Goal: Information Seeking & Learning: Learn about a topic

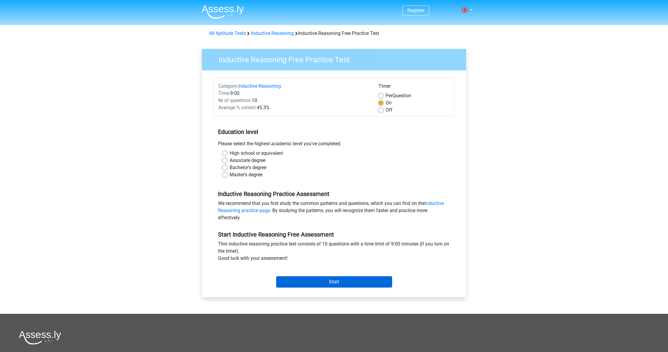
click at [358, 278] on input "Start" at bounding box center [334, 281] width 116 height 11
click at [230, 176] on label "Master's degree" at bounding box center [246, 174] width 33 height 7
click at [225, 176] on input "Master's degree" at bounding box center [224, 174] width 5 height 6
radio input "true"
click at [379, 284] on input "Start" at bounding box center [334, 281] width 116 height 11
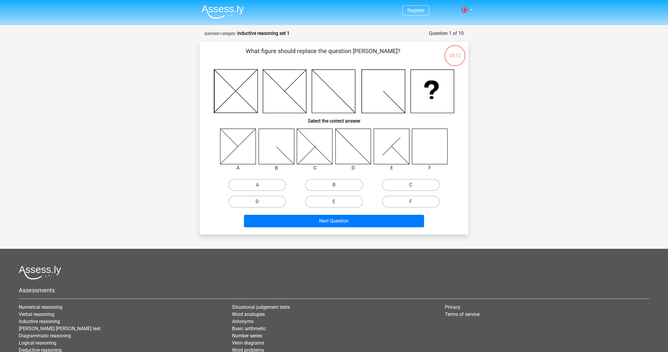
click at [423, 141] on icon at bounding box center [429, 146] width 35 height 35
drag, startPoint x: 412, startPoint y: 198, endPoint x: 416, endPoint y: 203, distance: 6.4
click at [413, 199] on label "F" at bounding box center [411, 202] width 58 height 12
click at [413, 202] on input "F" at bounding box center [413, 204] width 4 height 4
radio input "true"
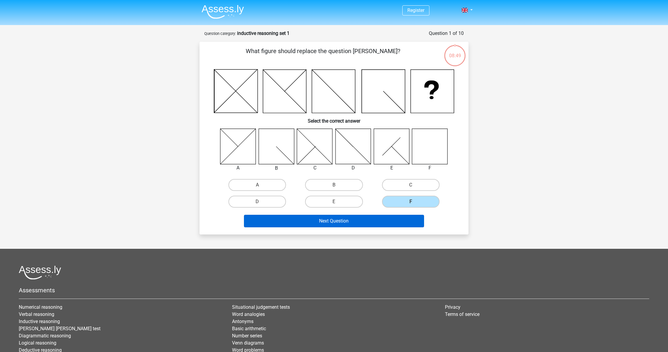
click at [387, 221] on button "Next Question" at bounding box center [334, 221] width 180 height 13
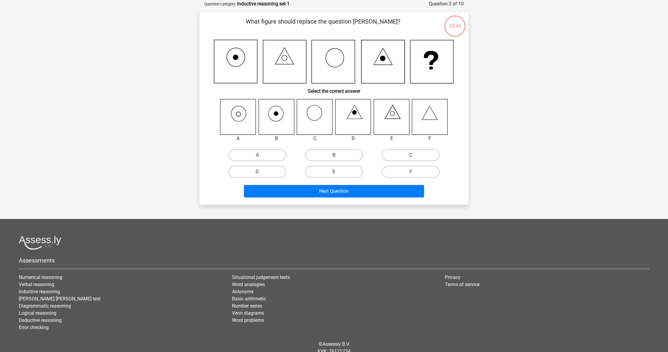
scroll to position [30, 0]
click at [244, 122] on icon at bounding box center [237, 116] width 35 height 35
drag, startPoint x: 251, startPoint y: 154, endPoint x: 258, endPoint y: 156, distance: 7.4
click at [252, 154] on label "A" at bounding box center [257, 155] width 58 height 12
click at [257, 155] on input "A" at bounding box center [259, 157] width 4 height 4
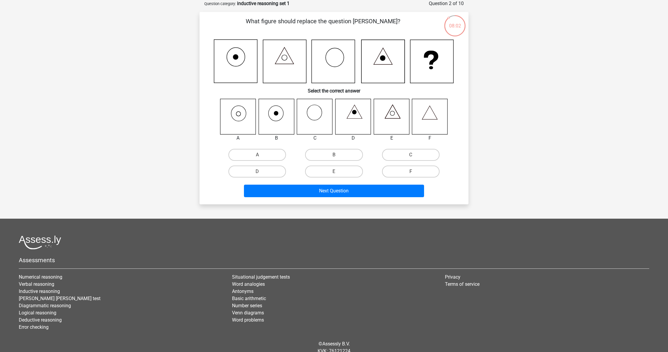
radio input "true"
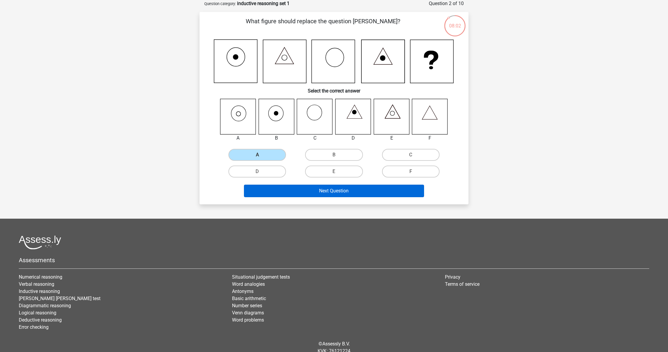
click at [350, 191] on button "Next Question" at bounding box center [334, 191] width 180 height 13
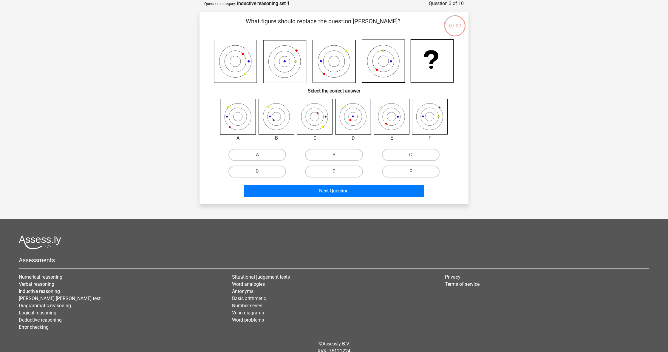
scroll to position [30, 0]
drag, startPoint x: 327, startPoint y: 144, endPoint x: 328, endPoint y: 149, distance: 4.6
click at [327, 145] on div "A B C D E F" at bounding box center [334, 138] width 250 height 81
click at [329, 149] on label "B" at bounding box center [334, 155] width 58 height 12
click at [334, 154] on input "B" at bounding box center [336, 156] width 4 height 4
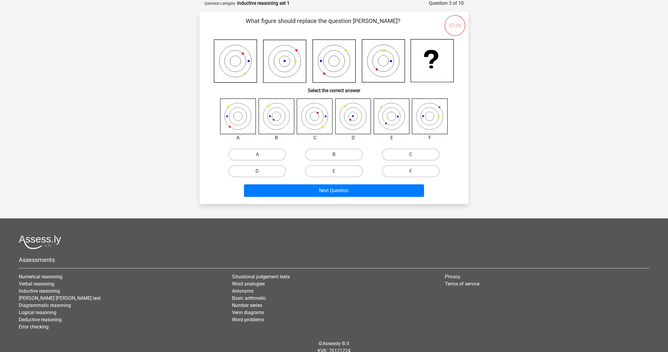
radio input "true"
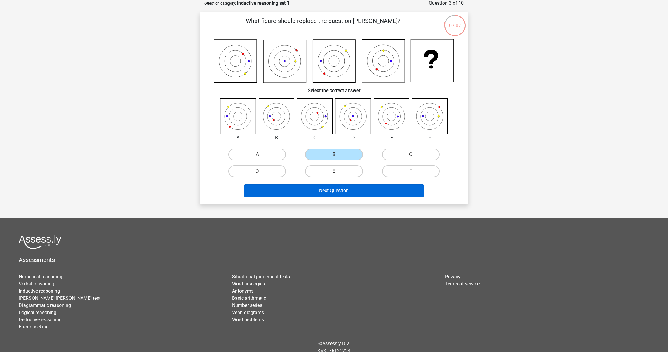
click at [354, 191] on button "Next Question" at bounding box center [334, 190] width 180 height 13
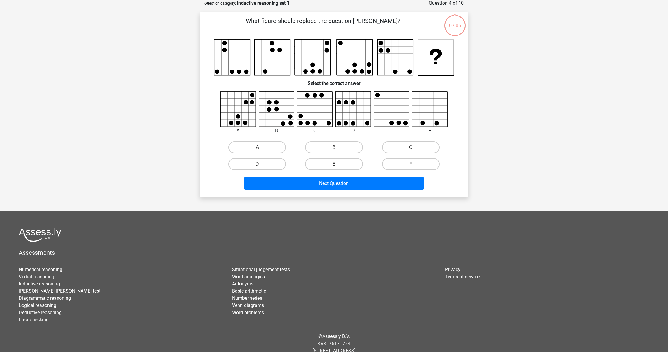
scroll to position [30, 0]
drag, startPoint x: 242, startPoint y: 144, endPoint x: 272, endPoint y: 157, distance: 32.8
click at [242, 144] on label "A" at bounding box center [257, 148] width 58 height 12
click at [257, 148] on input "A" at bounding box center [259, 150] width 4 height 4
radio input "true"
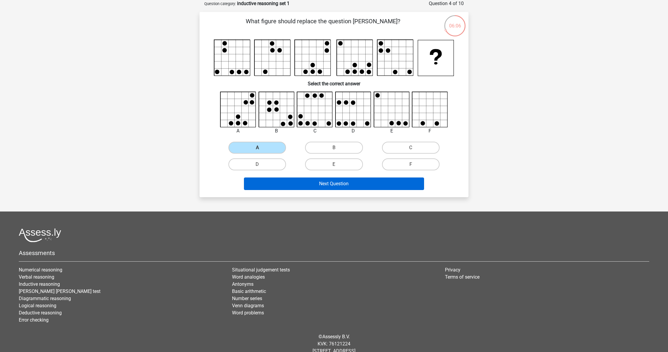
click at [344, 188] on button "Next Question" at bounding box center [334, 183] width 180 height 13
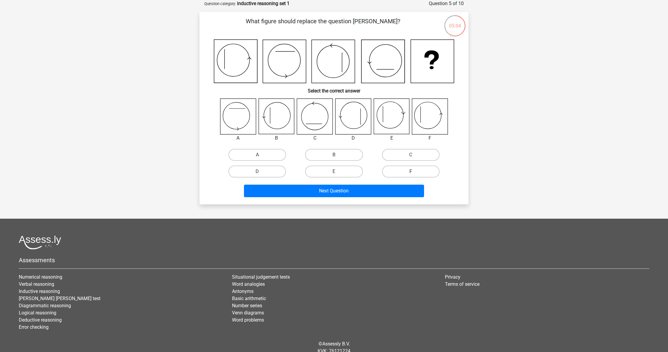
click at [409, 177] on label "F" at bounding box center [411, 172] width 58 height 12
click at [411, 175] on input "F" at bounding box center [413, 173] width 4 height 4
radio input "true"
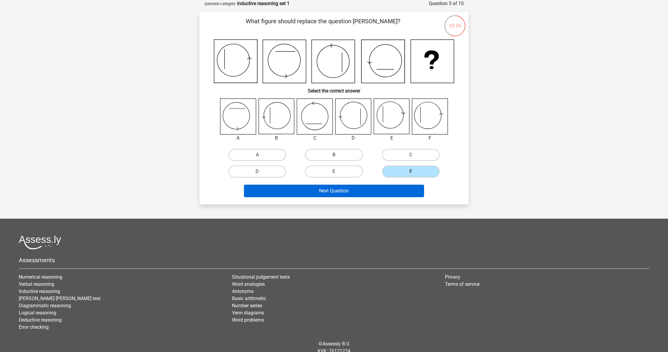
click at [374, 190] on button "Next Question" at bounding box center [334, 191] width 180 height 13
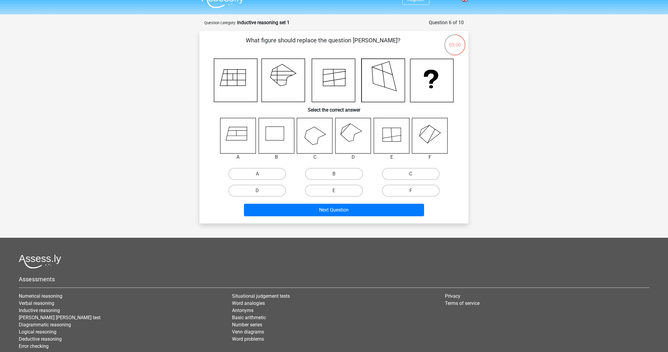
scroll to position [9, 0]
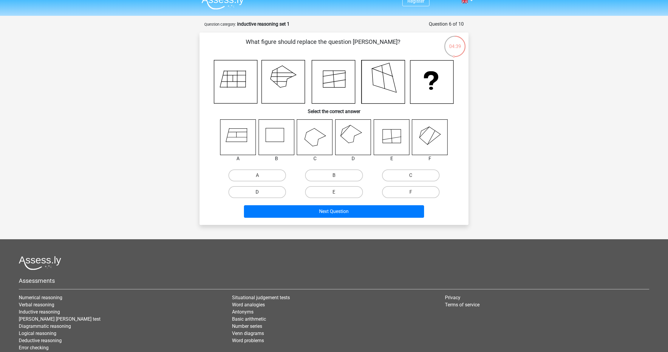
click at [263, 191] on label "D" at bounding box center [257, 192] width 58 height 12
click at [261, 192] on input "D" at bounding box center [259, 194] width 4 height 4
radio input "true"
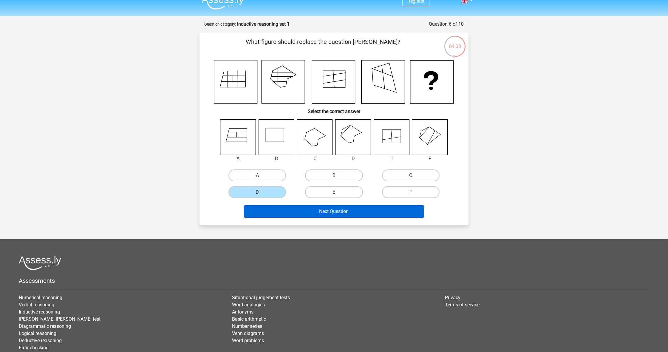
click at [332, 214] on button "Next Question" at bounding box center [334, 211] width 180 height 13
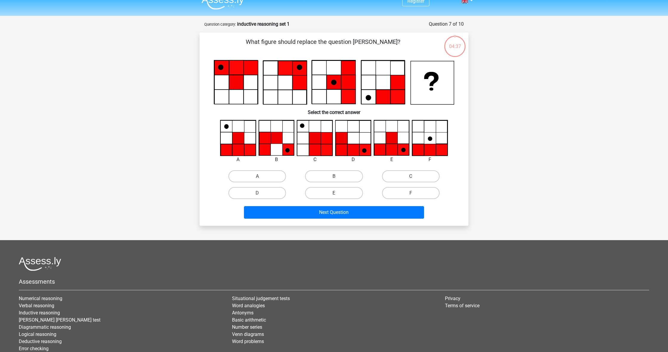
scroll to position [30, 0]
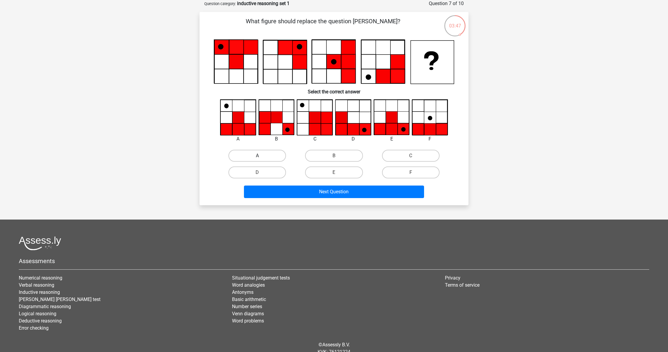
drag, startPoint x: 271, startPoint y: 154, endPoint x: 269, endPoint y: 157, distance: 3.4
click at [271, 154] on label "A" at bounding box center [257, 156] width 58 height 12
click at [261, 156] on input "A" at bounding box center [259, 158] width 4 height 4
radio input "true"
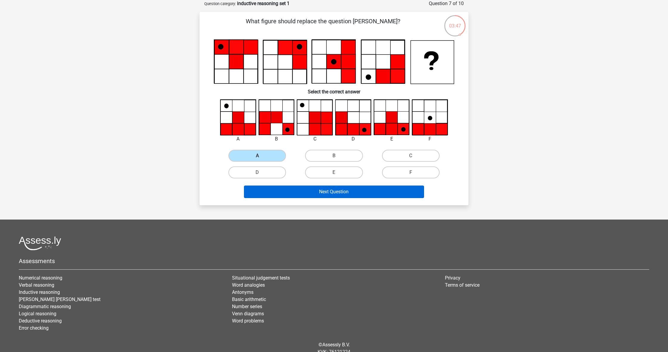
click at [281, 192] on button "Next Question" at bounding box center [334, 192] width 180 height 13
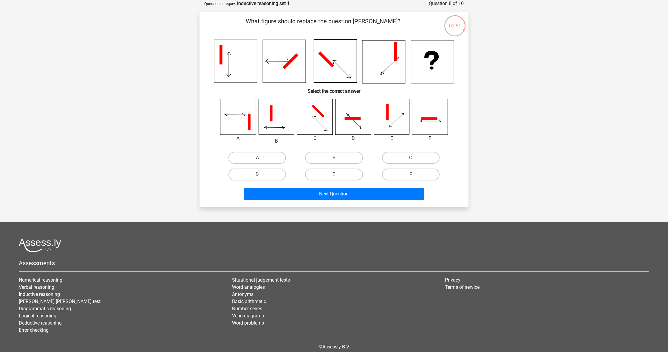
click at [405, 160] on label "C" at bounding box center [411, 158] width 58 height 12
click at [411, 160] on input "C" at bounding box center [413, 160] width 4 height 4
radio input "true"
click at [387, 189] on button "Next Question" at bounding box center [334, 194] width 180 height 13
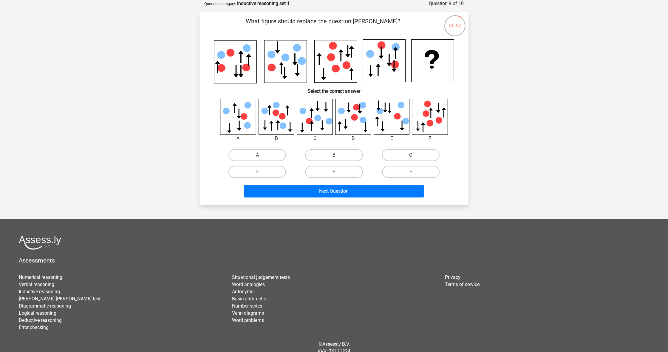
click at [310, 127] on icon at bounding box center [314, 116] width 35 height 35
click at [389, 150] on label "C" at bounding box center [411, 155] width 58 height 12
click at [411, 155] on input "C" at bounding box center [413, 157] width 4 height 4
radio input "true"
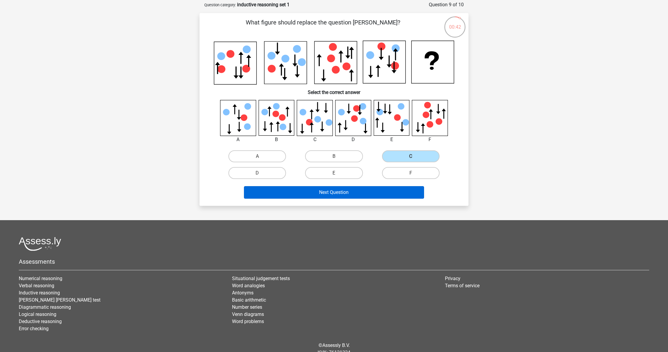
scroll to position [30, 0]
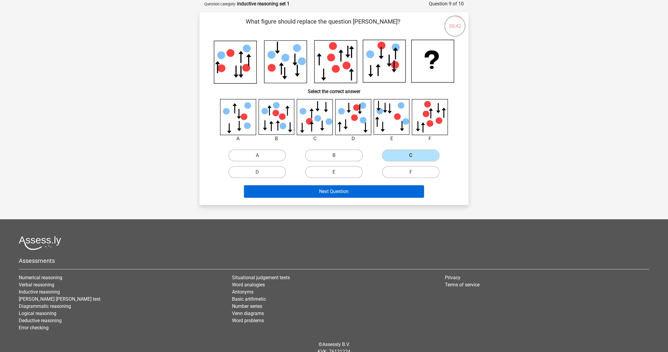
click at [342, 191] on button "Next Question" at bounding box center [334, 191] width 180 height 13
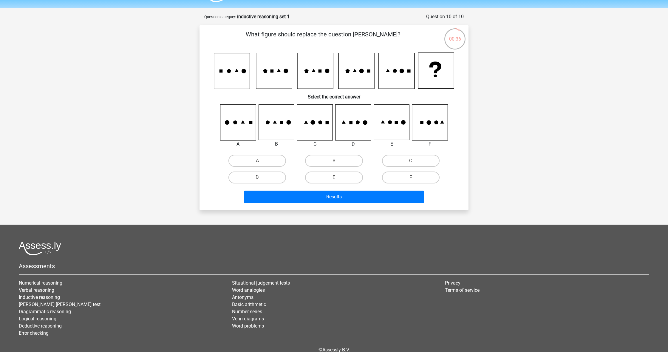
scroll to position [13, 0]
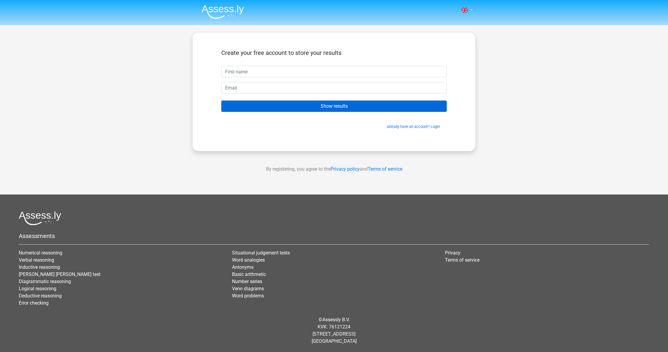
click at [341, 111] on input "Show results" at bounding box center [333, 106] width 225 height 11
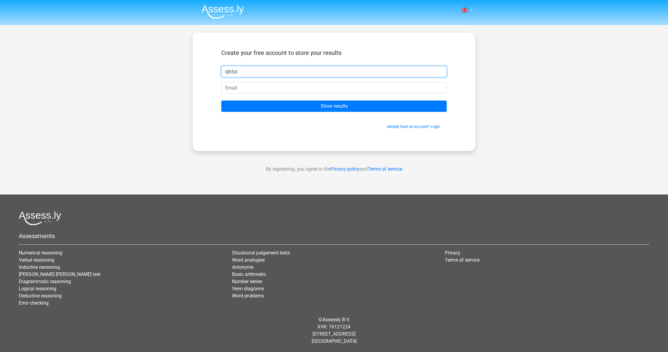
type input "djhfjd"
type input "gs.faradzhev@gmail.com"
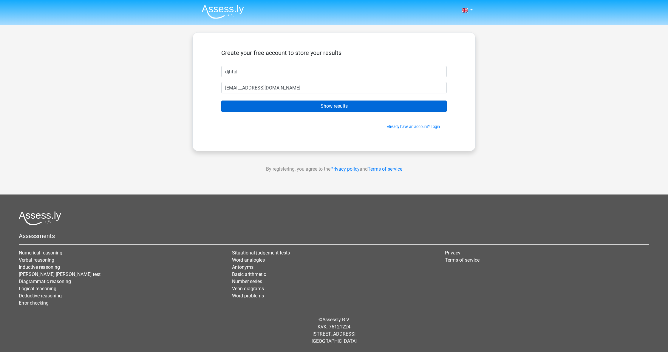
click at [319, 104] on input "Show results" at bounding box center [333, 106] width 225 height 11
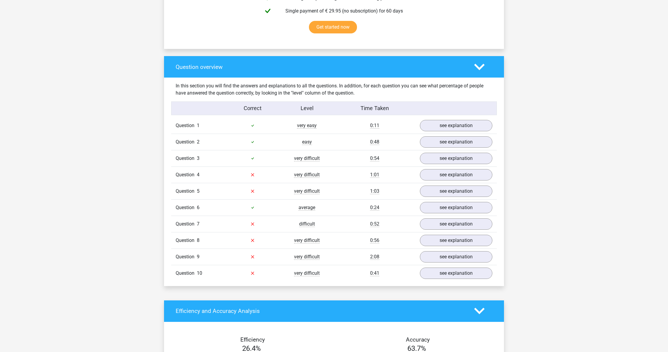
scroll to position [387, 0]
click at [455, 127] on link "see explanation" at bounding box center [456, 125] width 83 height 13
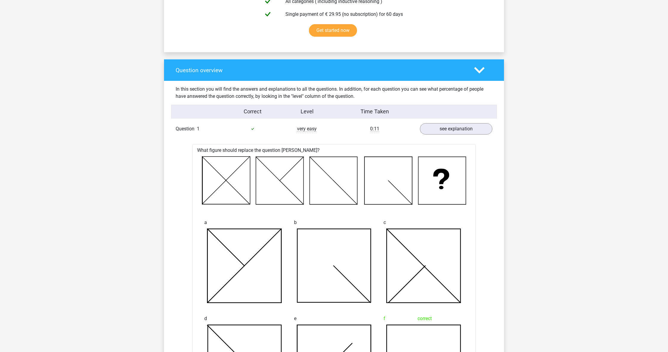
scroll to position [354, 0]
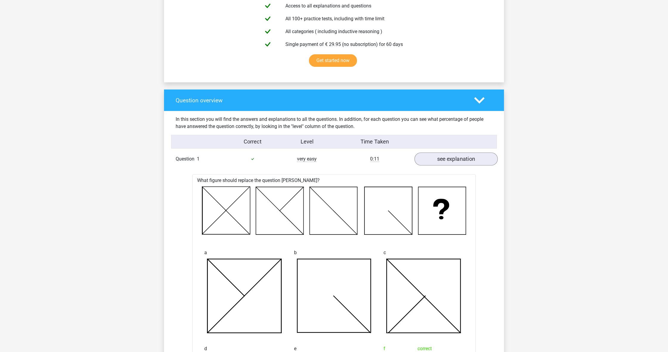
click at [460, 158] on link "see explanation" at bounding box center [456, 158] width 83 height 13
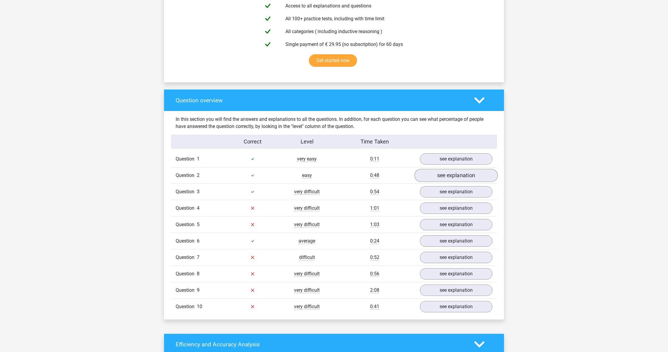
click at [461, 177] on link "see explanation" at bounding box center [456, 175] width 83 height 13
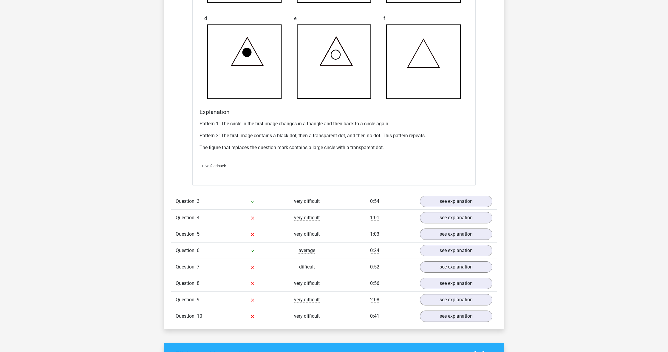
scroll to position [702, 0]
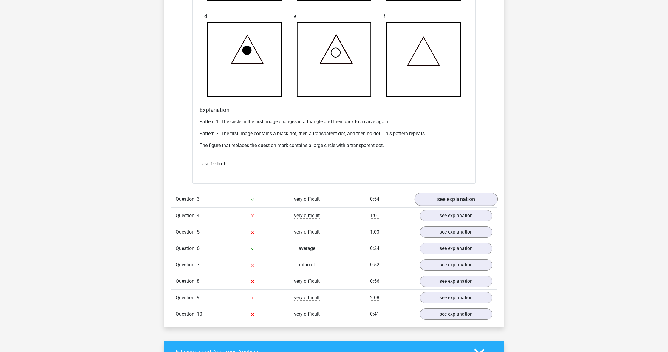
click at [463, 203] on link "see explanation" at bounding box center [456, 199] width 83 height 13
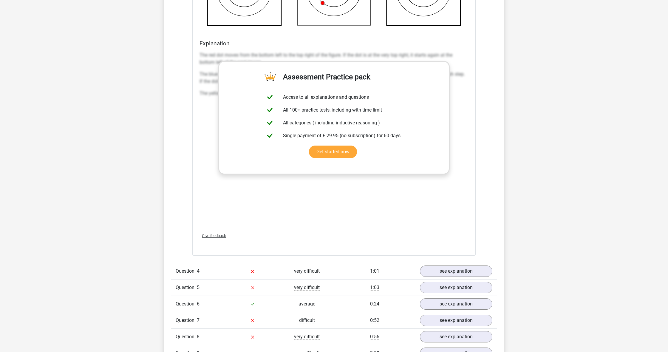
scroll to position [1155, 0]
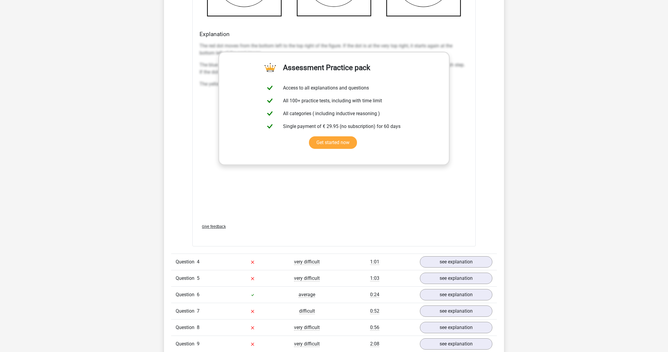
click at [466, 232] on div "Give feedback" at bounding box center [334, 226] width 274 height 15
click at [343, 186] on div "The red dot moves from the bottom left to the top right of the figure. If the d…" at bounding box center [334, 129] width 269 height 179
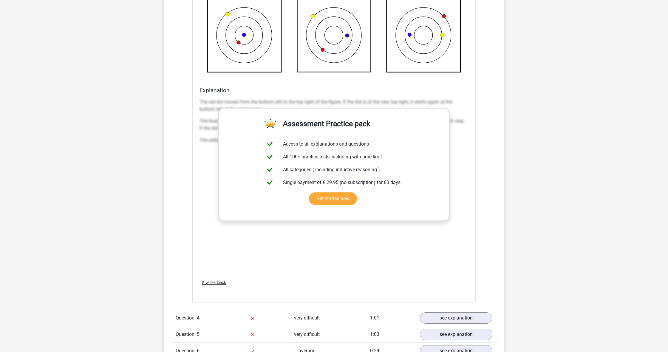
scroll to position [1021, 0]
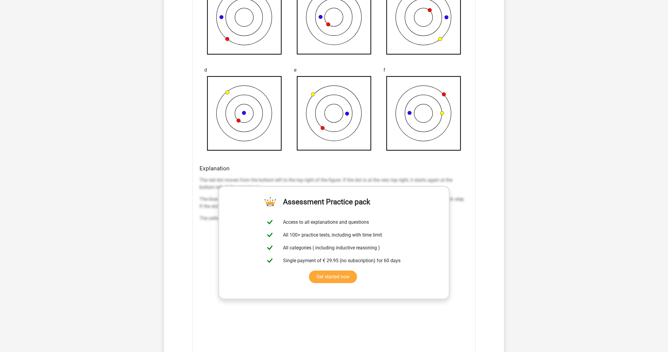
click at [366, 175] on div "The red dot moves from the bottom left to the top right of the figure. If the d…" at bounding box center [334, 201] width 269 height 55
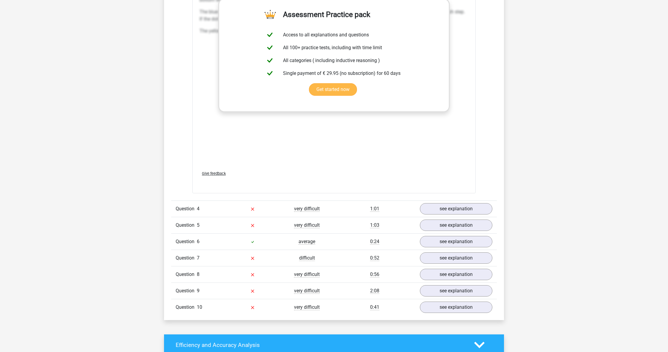
scroll to position [1222, 0]
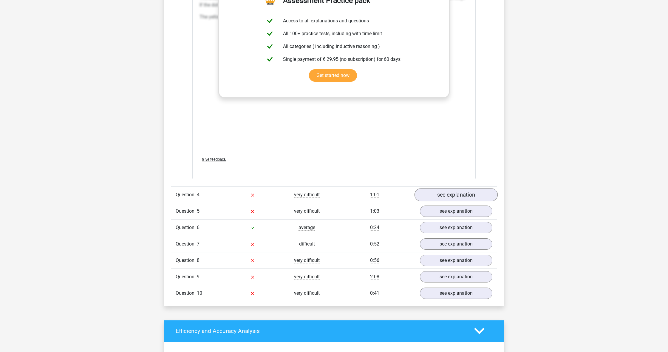
click at [448, 198] on link "see explanation" at bounding box center [456, 194] width 83 height 13
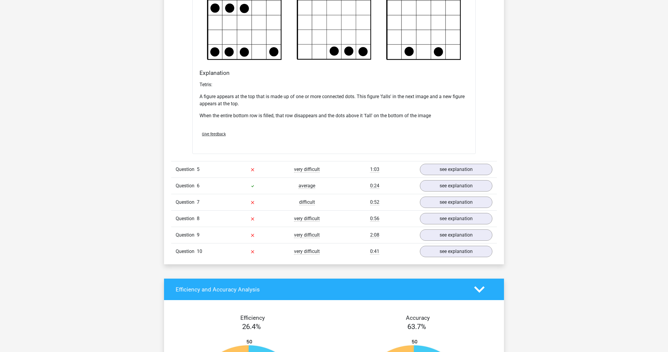
scroll to position [1632, 0]
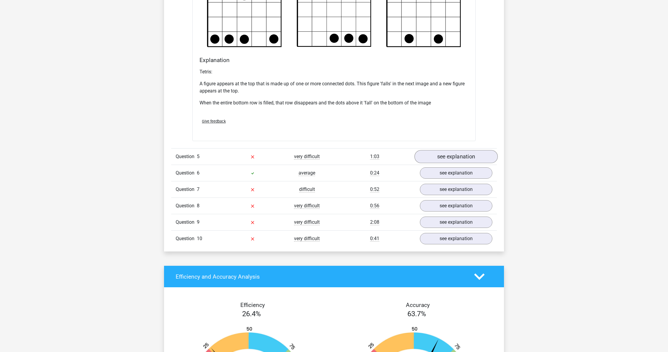
click at [435, 155] on link "see explanation" at bounding box center [456, 156] width 83 height 13
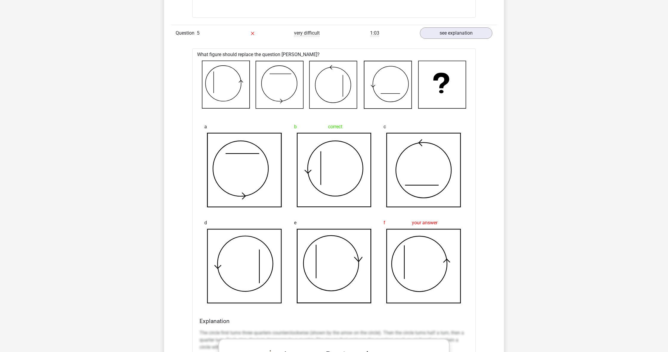
scroll to position [1740, 0]
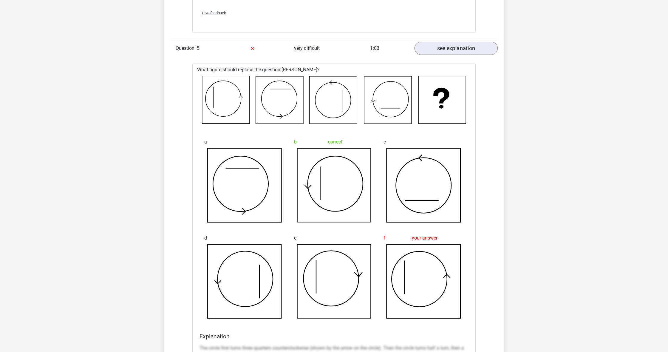
click at [472, 47] on link "see explanation" at bounding box center [456, 48] width 83 height 13
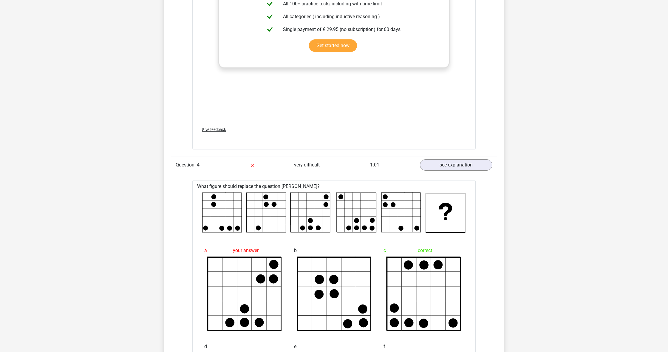
scroll to position [1200, 0]
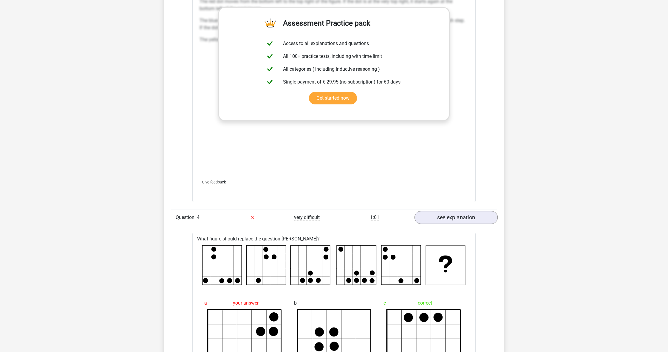
click at [456, 213] on link "see explanation" at bounding box center [456, 217] width 83 height 13
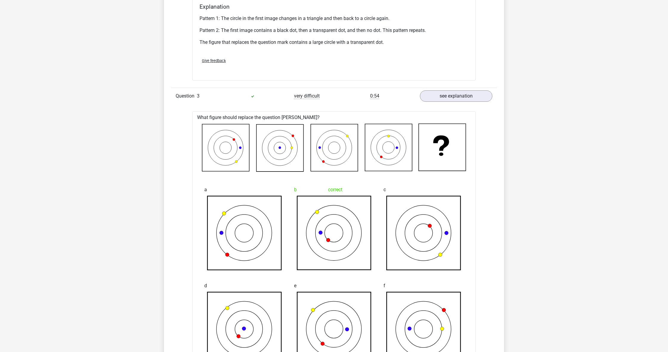
scroll to position [767, 0]
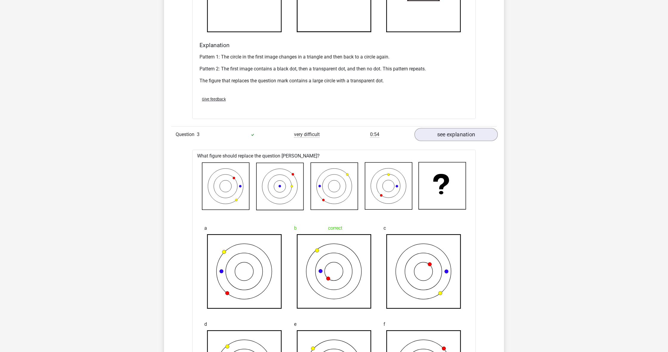
click at [466, 132] on link "see explanation" at bounding box center [456, 134] width 83 height 13
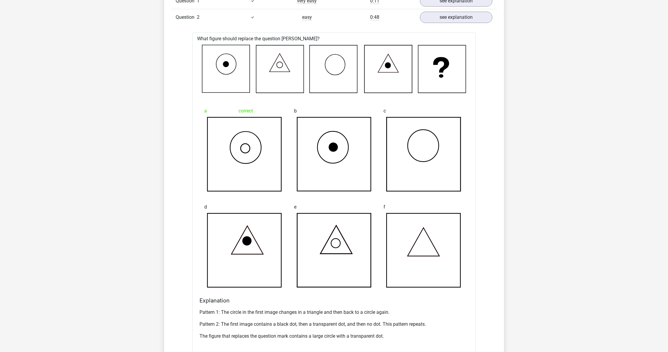
scroll to position [433, 0]
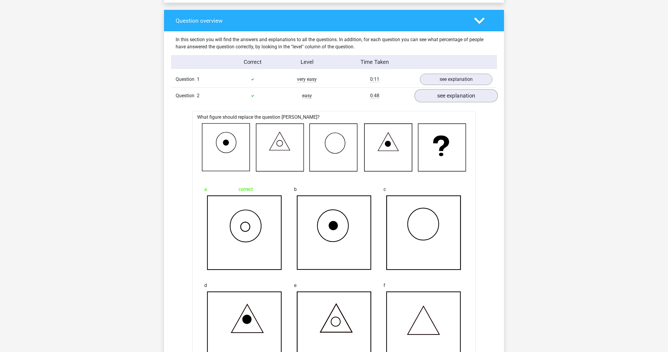
click at [453, 98] on link "see explanation" at bounding box center [456, 95] width 83 height 13
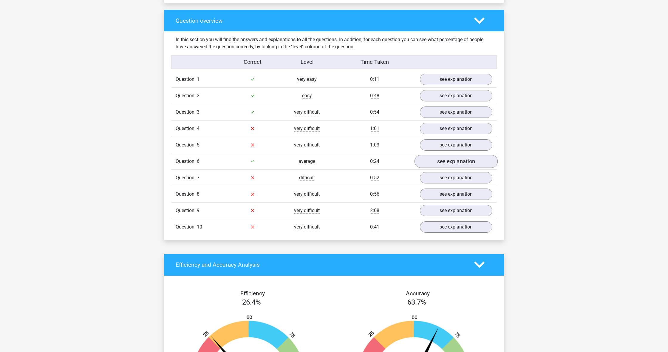
click at [440, 163] on link "see explanation" at bounding box center [456, 161] width 83 height 13
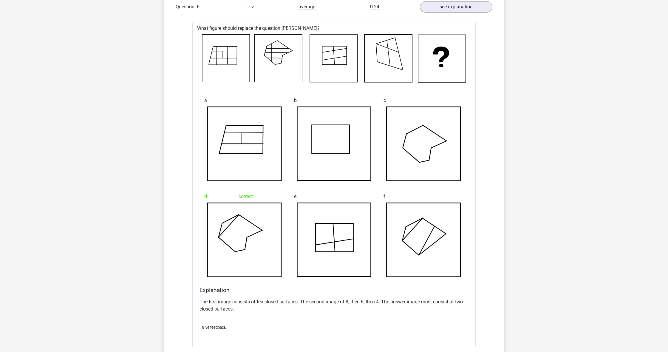
scroll to position [583, 0]
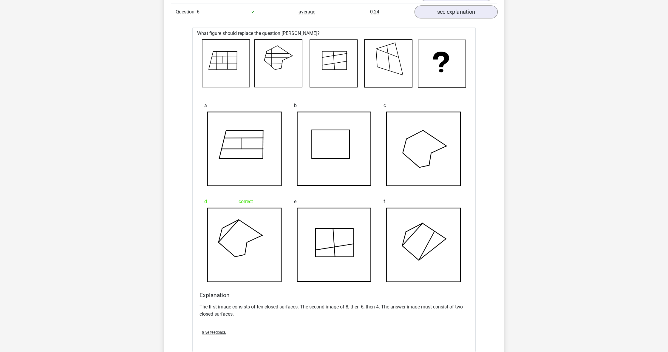
click at [453, 8] on link "see explanation" at bounding box center [456, 11] width 83 height 13
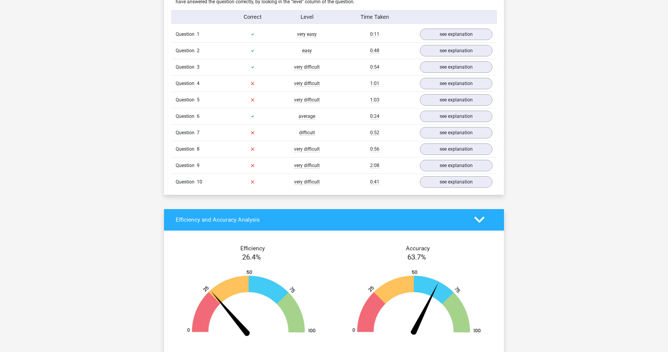
scroll to position [438, 0]
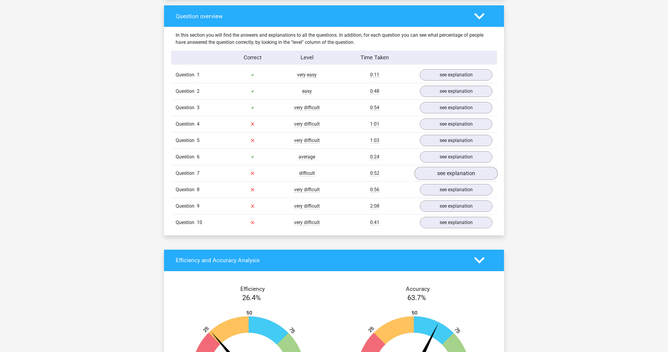
click at [463, 174] on link "see explanation" at bounding box center [456, 173] width 83 height 13
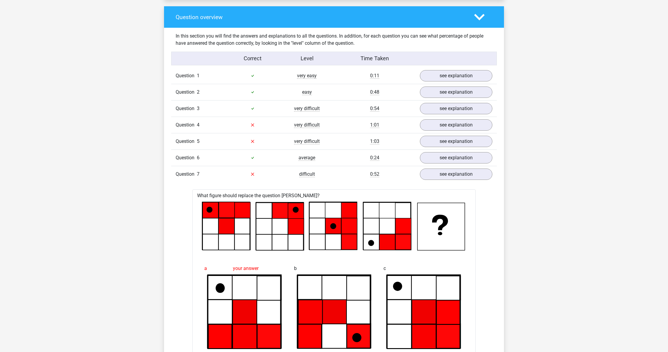
scroll to position [391, 0]
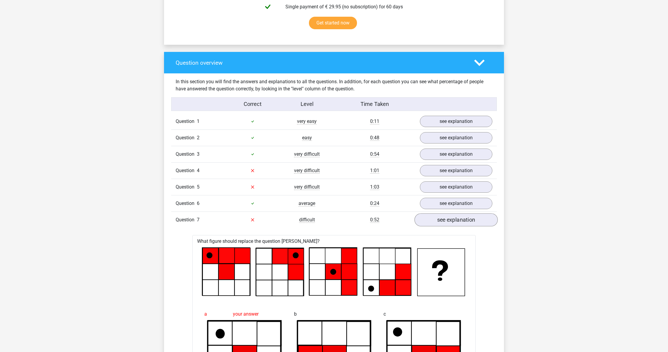
click at [449, 218] on link "see explanation" at bounding box center [456, 219] width 83 height 13
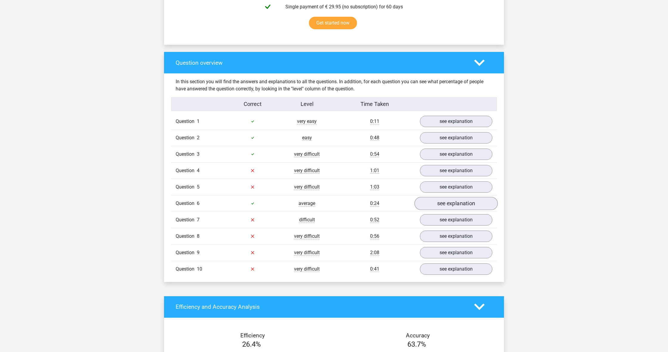
click at [423, 207] on link "see explanation" at bounding box center [456, 203] width 83 height 13
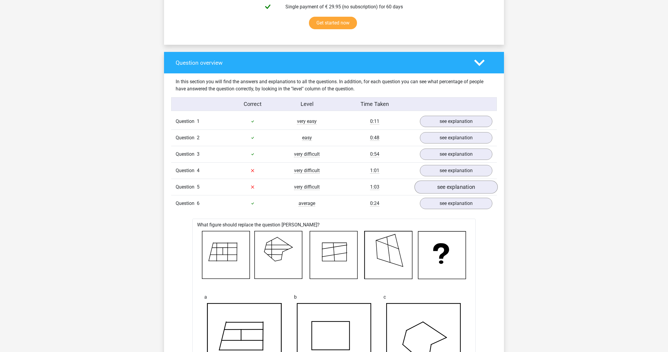
click at [444, 188] on link "see explanation" at bounding box center [456, 186] width 83 height 13
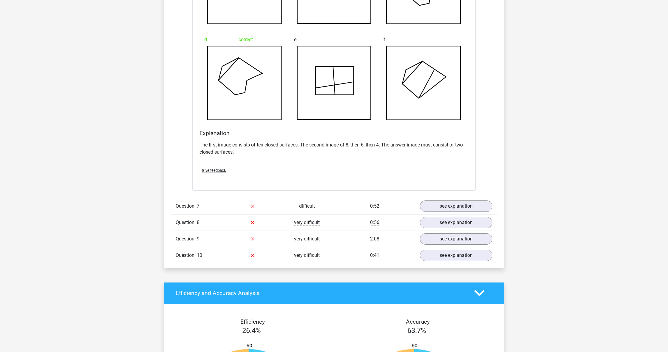
scroll to position [1247, 0]
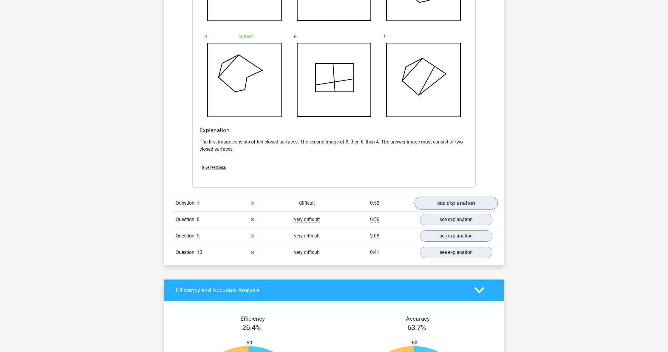
click at [446, 198] on link "see explanation" at bounding box center [456, 203] width 83 height 13
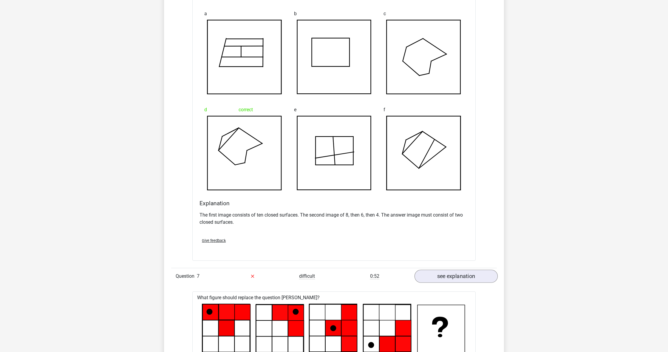
click at [451, 274] on link "see explanation" at bounding box center [456, 276] width 83 height 13
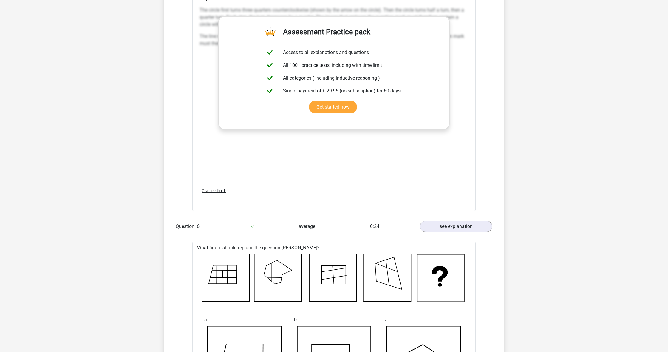
scroll to position [829, 0]
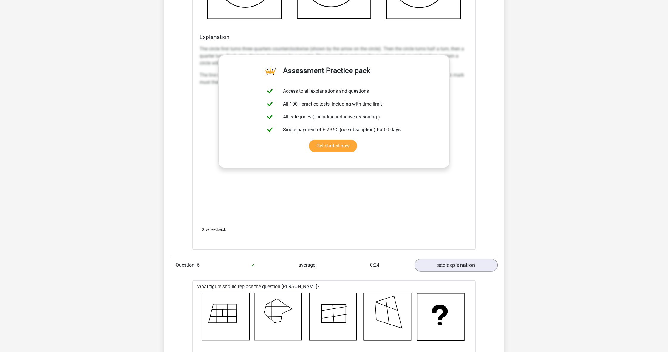
click at [459, 264] on link "see explanation" at bounding box center [456, 265] width 83 height 13
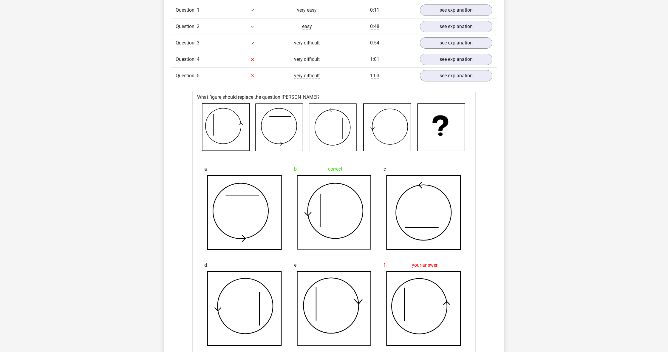
scroll to position [493, 0]
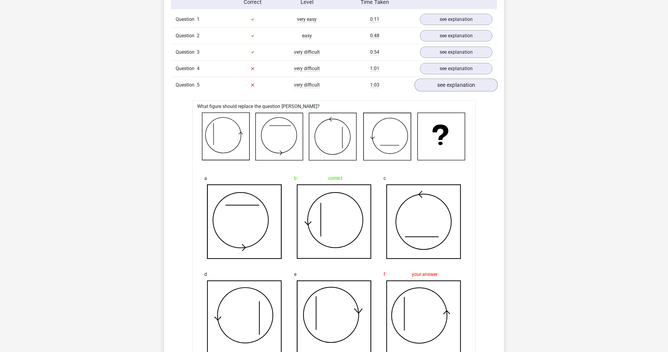
drag, startPoint x: 435, startPoint y: 76, endPoint x: 435, endPoint y: 81, distance: 4.8
click at [435, 76] on div "Question 4 very difficult 1:01 see explanation" at bounding box center [334, 68] width 326 height 16
click at [435, 82] on link "see explanation" at bounding box center [456, 84] width 83 height 13
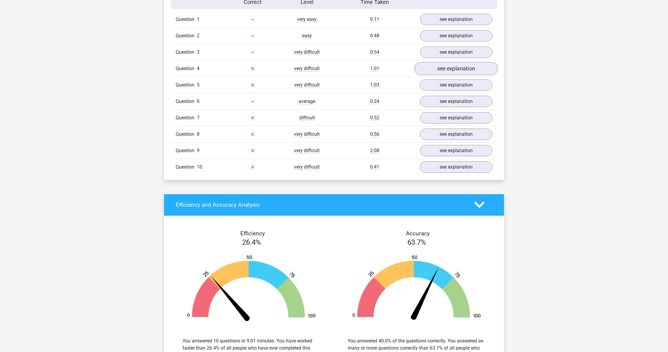
click at [434, 71] on link "see explanation" at bounding box center [456, 68] width 83 height 13
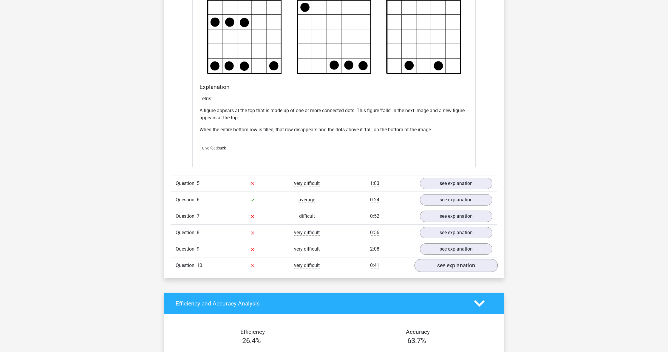
scroll to position [749, 0]
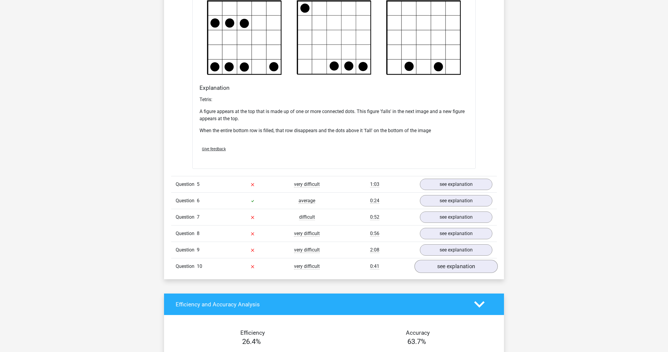
click at [438, 260] on link "see explanation" at bounding box center [456, 266] width 83 height 13
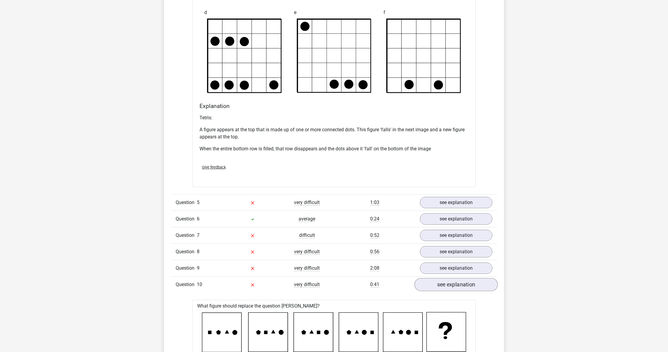
scroll to position [822, 0]
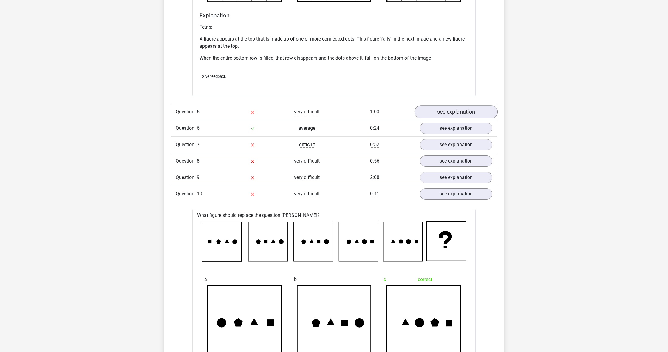
click at [437, 114] on link "see explanation" at bounding box center [456, 111] width 83 height 13
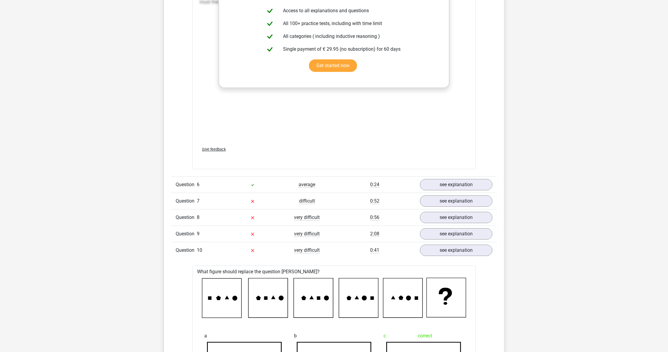
scroll to position [1267, 0]
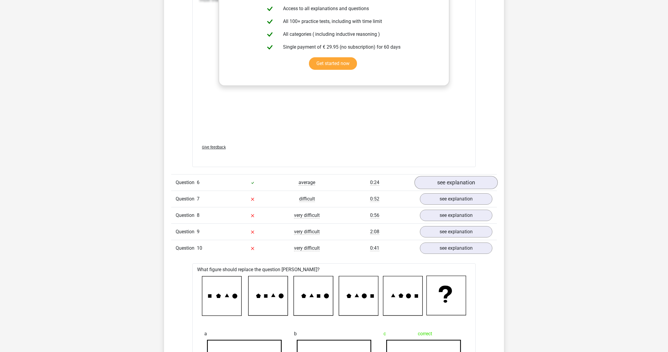
click at [443, 180] on link "see explanation" at bounding box center [456, 182] width 83 height 13
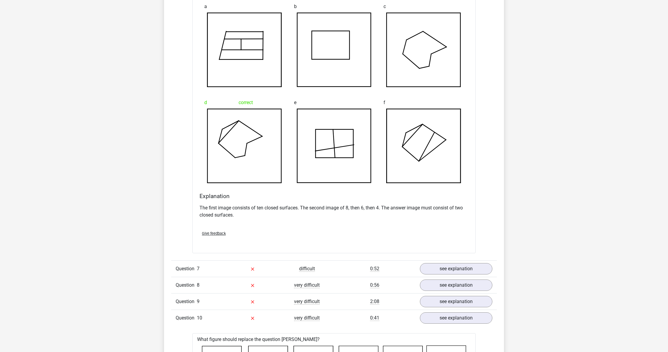
scroll to position [1572, 0]
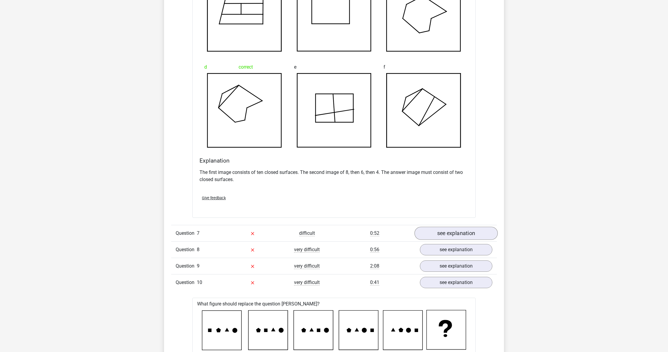
click at [468, 228] on link "see explanation" at bounding box center [456, 233] width 83 height 13
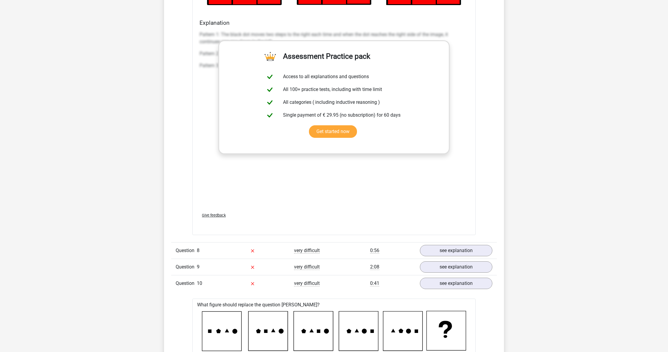
scroll to position [2132, 0]
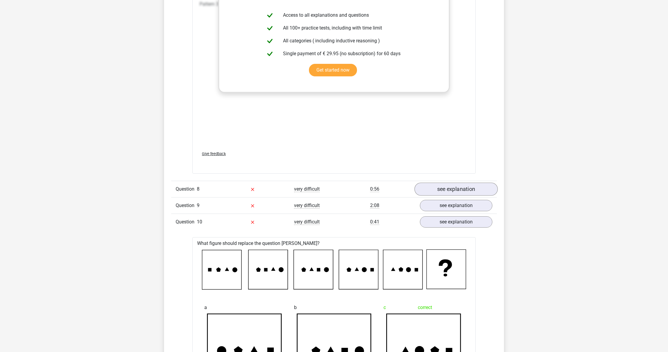
click at [452, 189] on link "see explanation" at bounding box center [456, 189] width 83 height 13
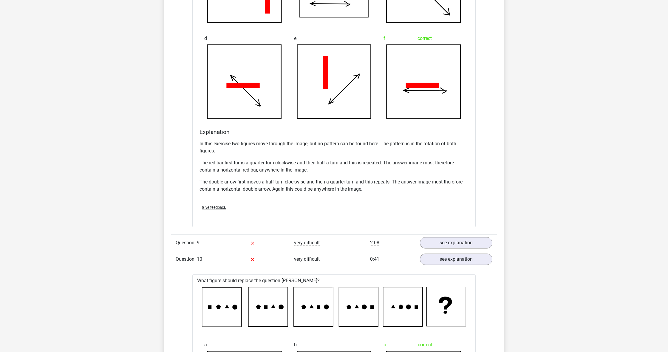
scroll to position [2499, 0]
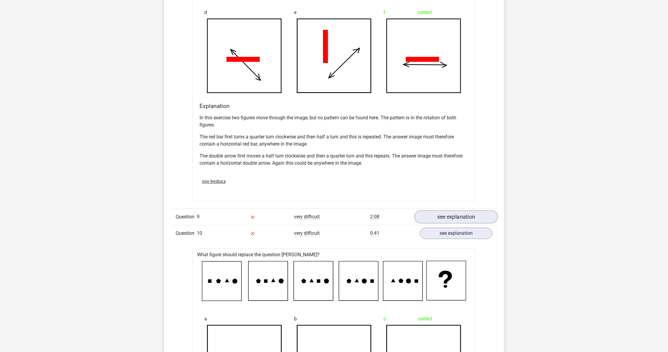
click at [475, 211] on link "see explanation" at bounding box center [456, 216] width 83 height 13
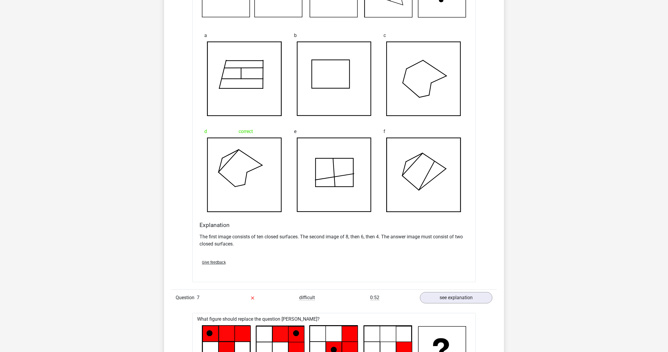
scroll to position [1503, 0]
